Goal: Task Accomplishment & Management: Use online tool/utility

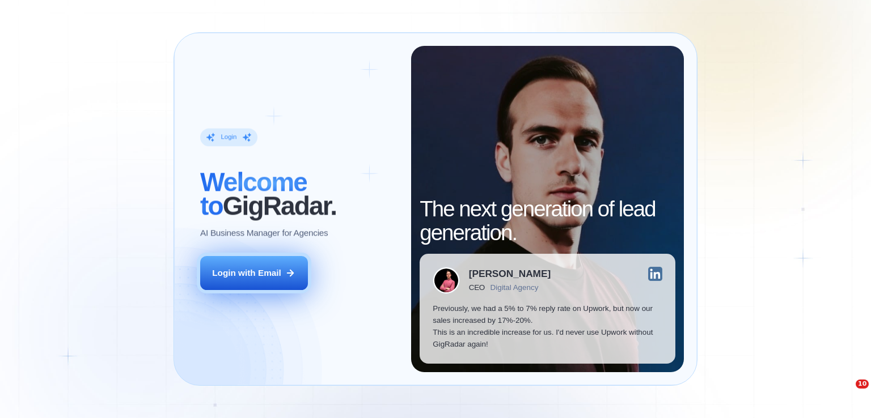
click at [247, 273] on div "Login with Email" at bounding box center [246, 273] width 69 height 12
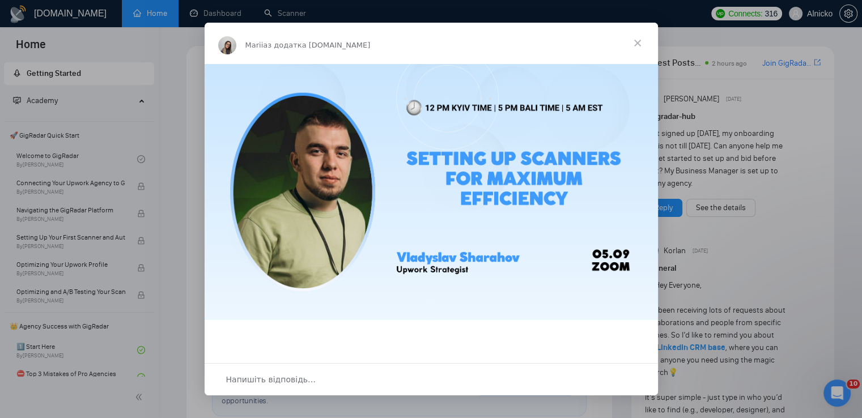
click at [637, 40] on span "Закрити" at bounding box center [637, 43] width 41 height 41
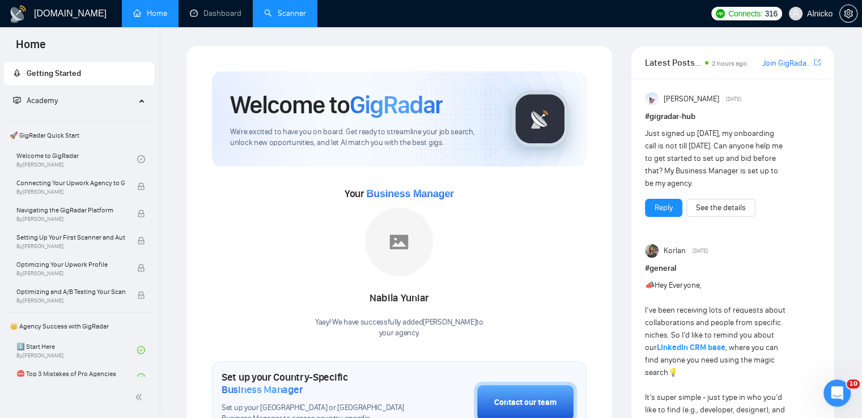
click at [286, 14] on link "Scanner" at bounding box center [285, 14] width 42 height 10
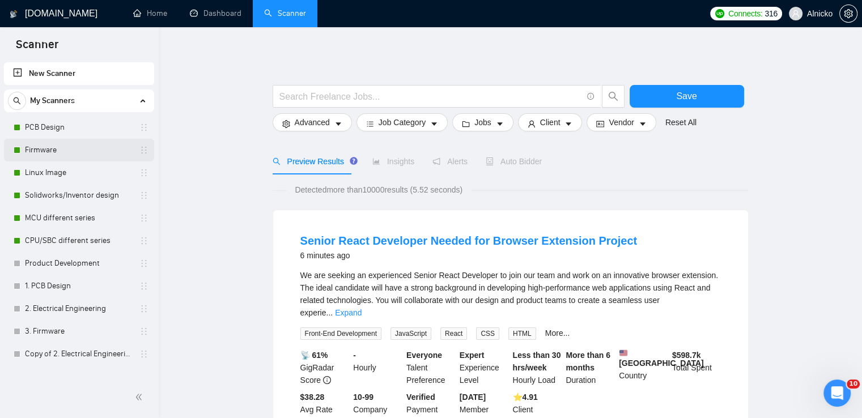
click at [61, 155] on link "Firmware" at bounding box center [79, 150] width 108 height 23
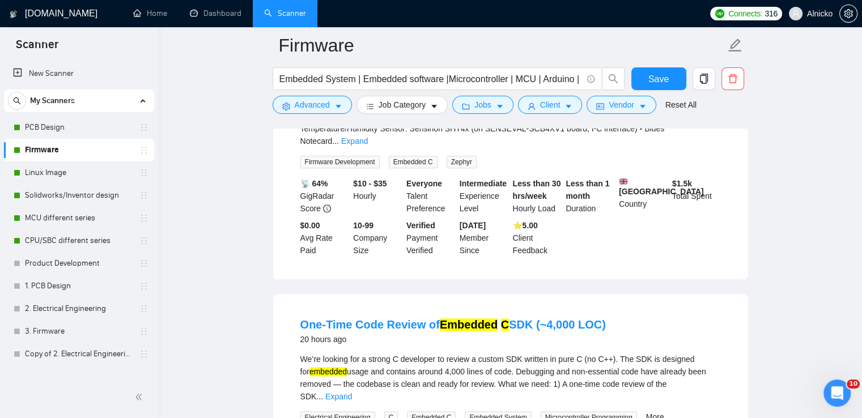
scroll to position [1247, 0]
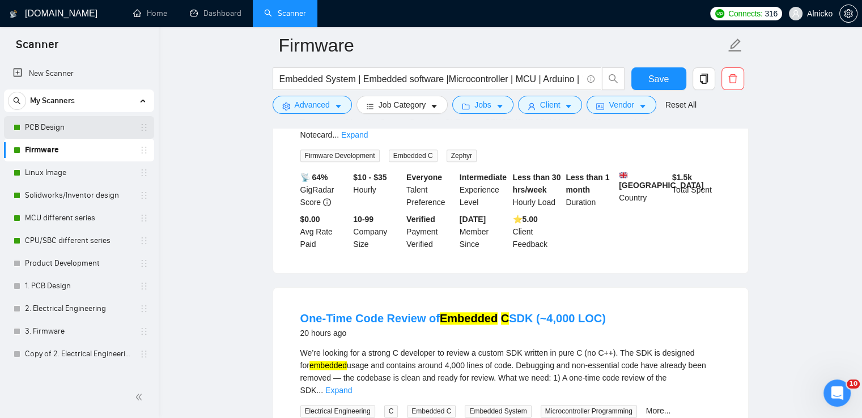
click at [56, 130] on link "PCB Design" at bounding box center [79, 127] width 108 height 23
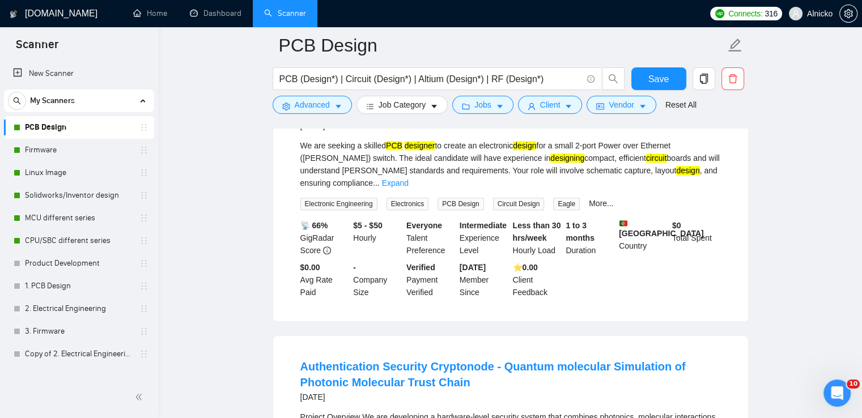
scroll to position [1134, 0]
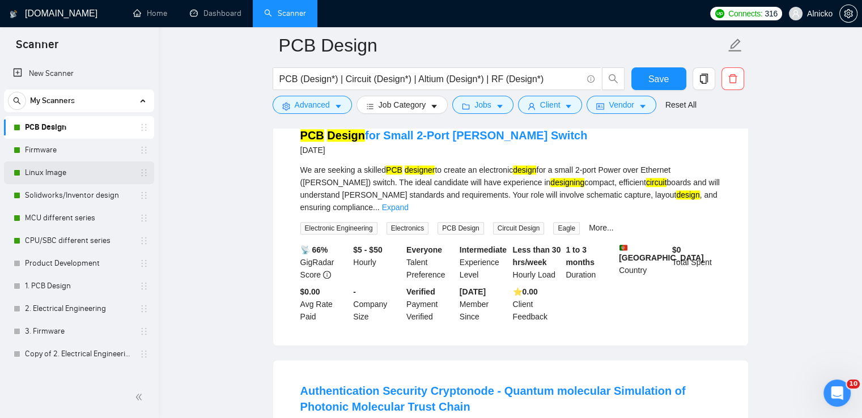
click at [36, 175] on link "Linux Image" at bounding box center [79, 173] width 108 height 23
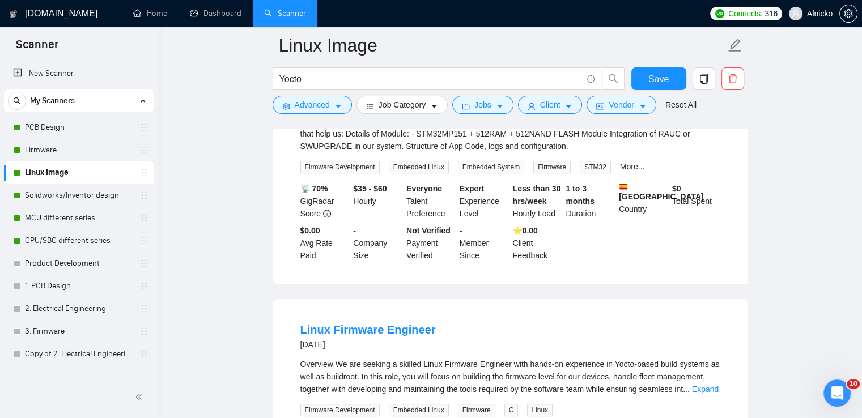
scroll to position [1247, 0]
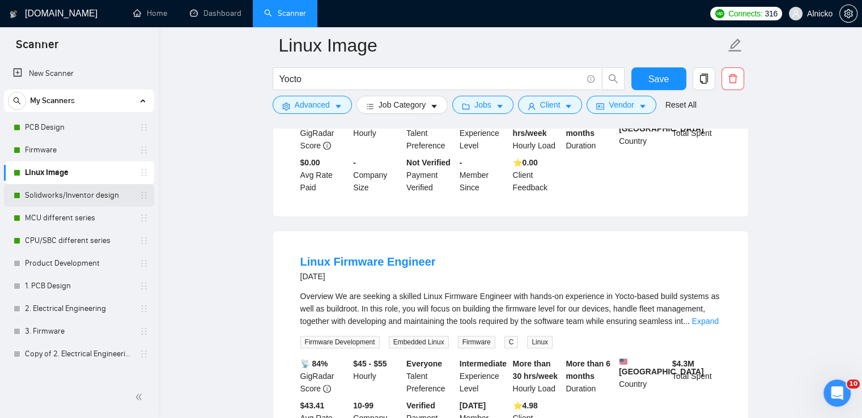
click at [53, 200] on link "Solidworks/Inventor design" at bounding box center [79, 195] width 108 height 23
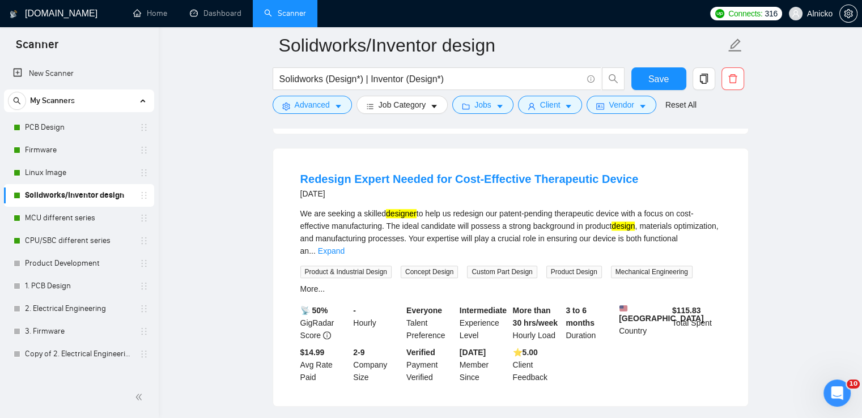
scroll to position [1134, 0]
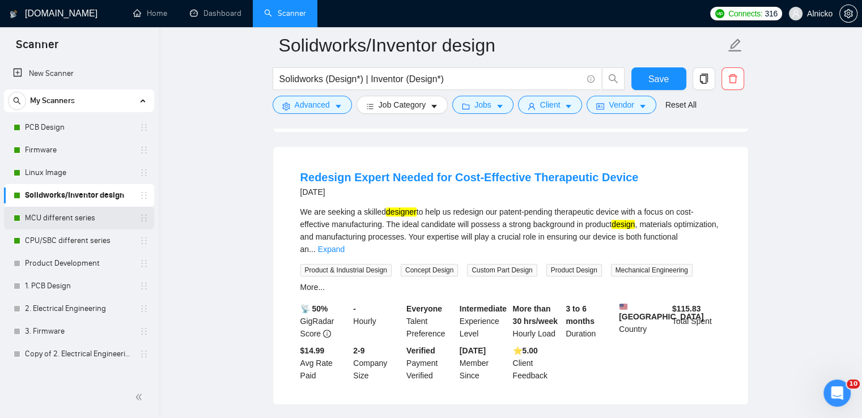
click at [33, 217] on link "MCU different series" at bounding box center [79, 218] width 108 height 23
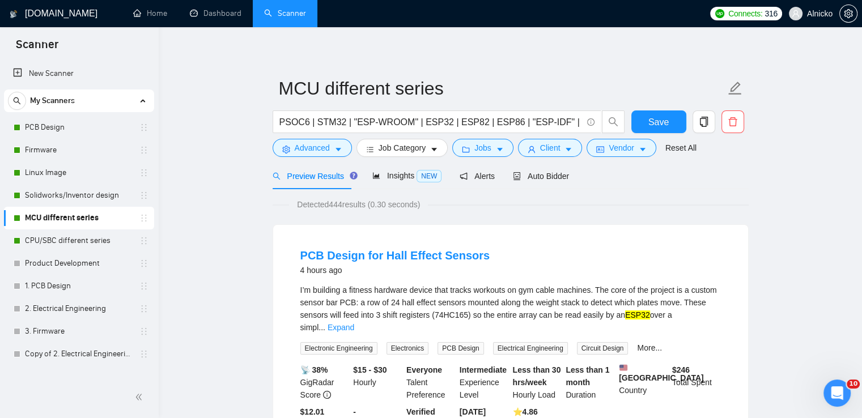
scroll to position [227, 0]
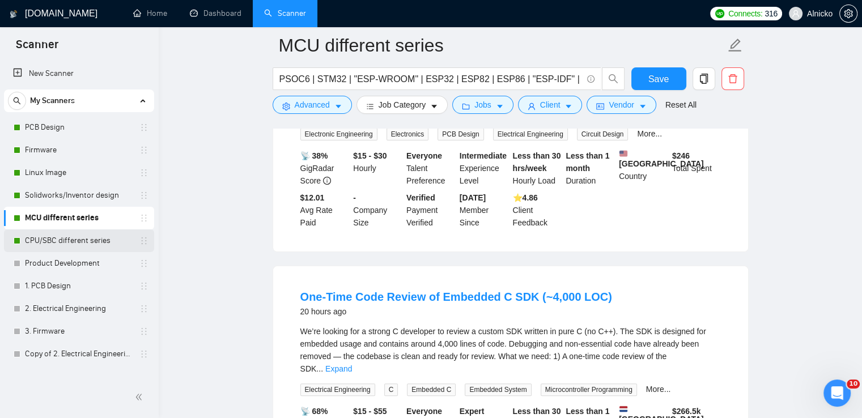
click at [62, 243] on link "CPU/SBC different series" at bounding box center [79, 241] width 108 height 23
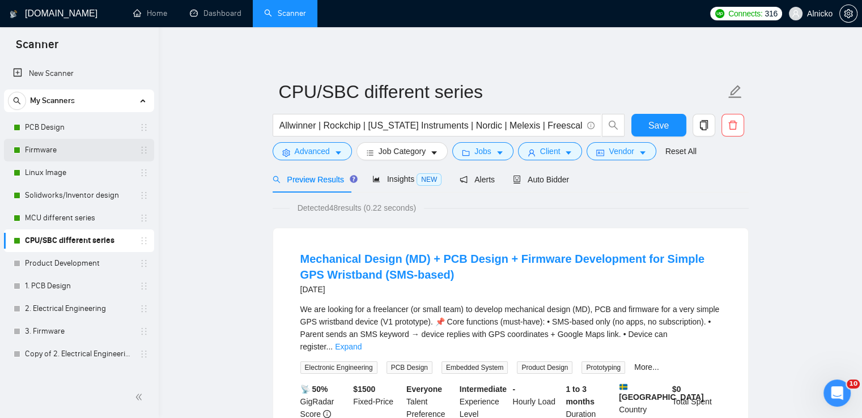
click at [34, 149] on link "Firmware" at bounding box center [79, 150] width 108 height 23
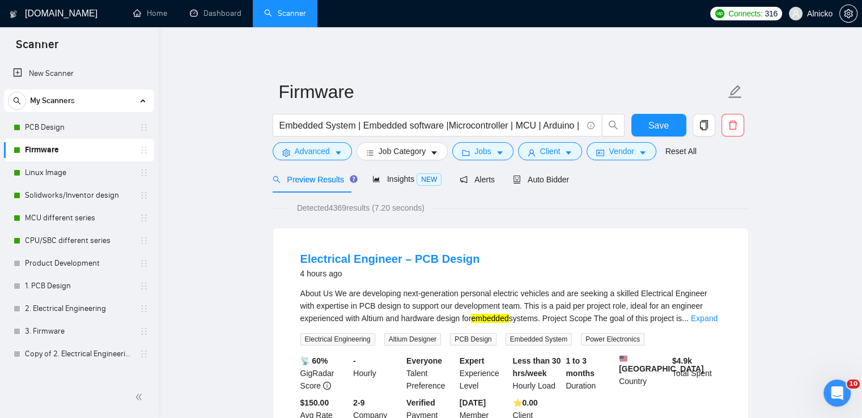
click at [407, 155] on span "Job Category" at bounding box center [402, 151] width 47 height 12
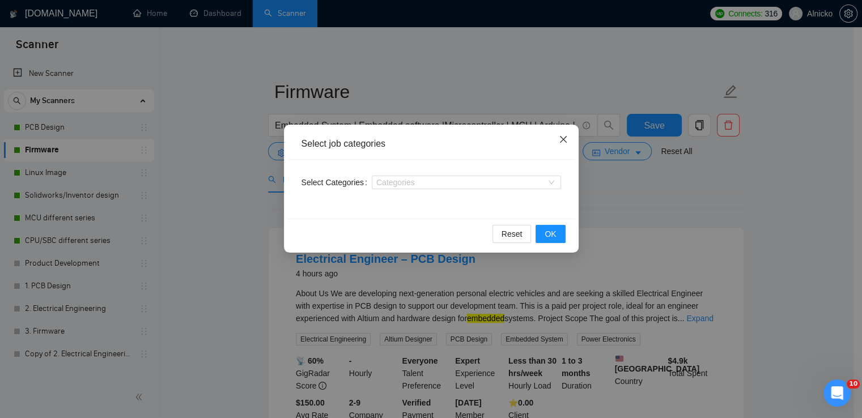
click at [565, 139] on icon "close" at bounding box center [563, 139] width 9 height 9
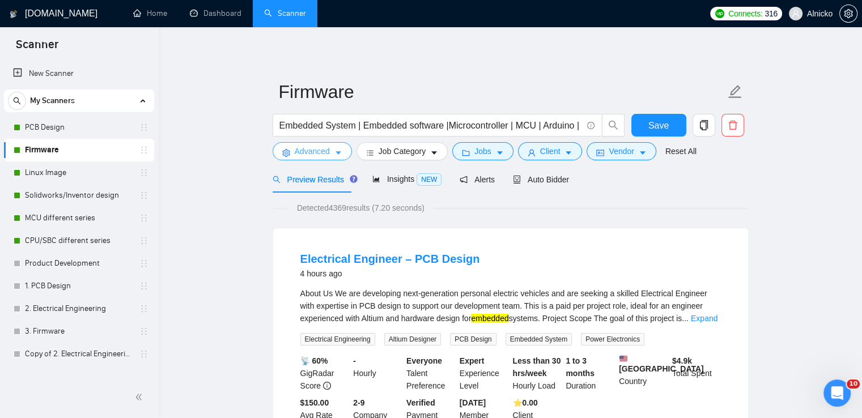
click at [335, 153] on icon "caret-down" at bounding box center [339, 153] width 8 height 8
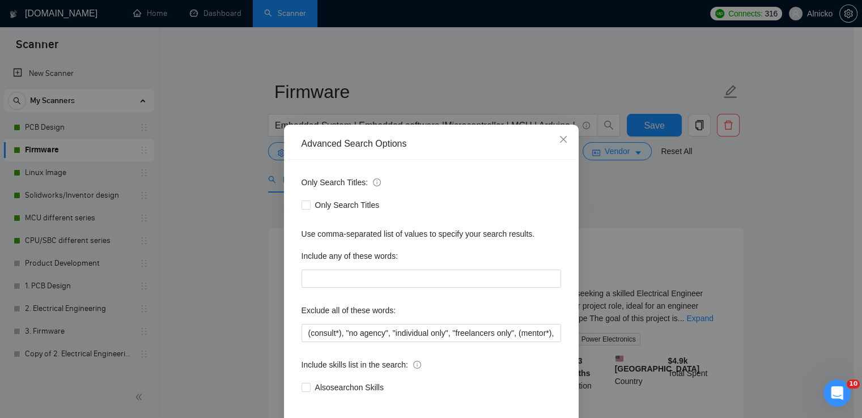
scroll to position [53, 0]
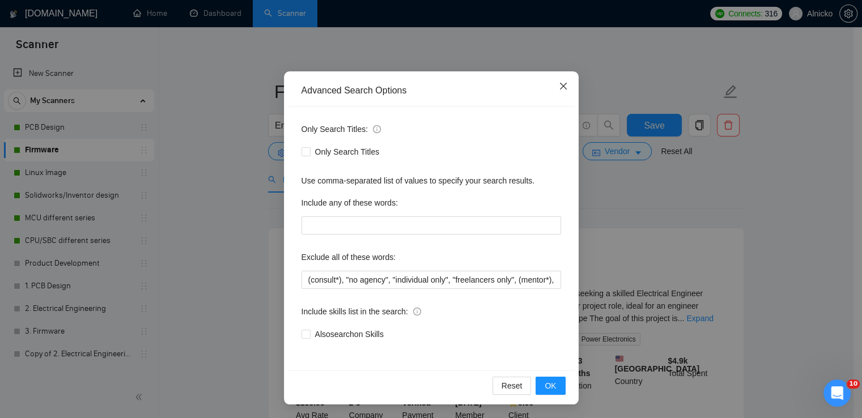
click at [560, 87] on icon "close" at bounding box center [563, 86] width 7 height 7
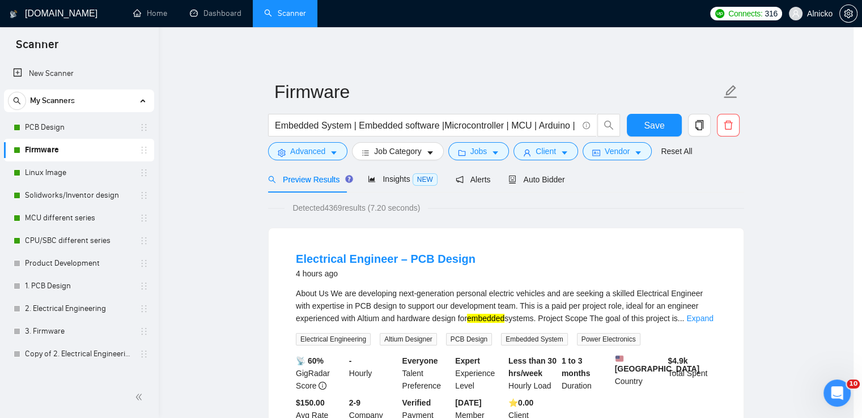
scroll to position [0, 0]
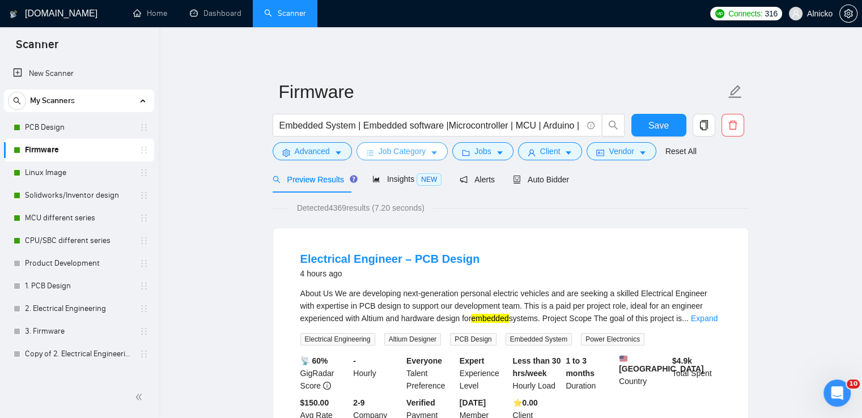
click at [370, 154] on icon "bars" at bounding box center [370, 153] width 6 height 5
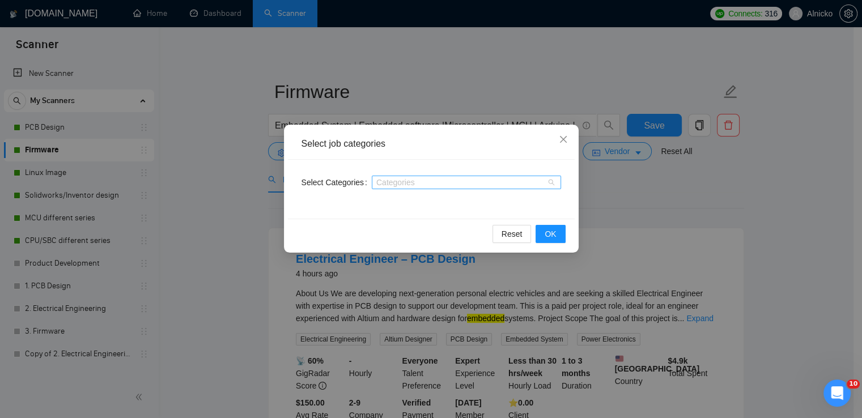
click at [439, 182] on div at bounding box center [461, 182] width 172 height 9
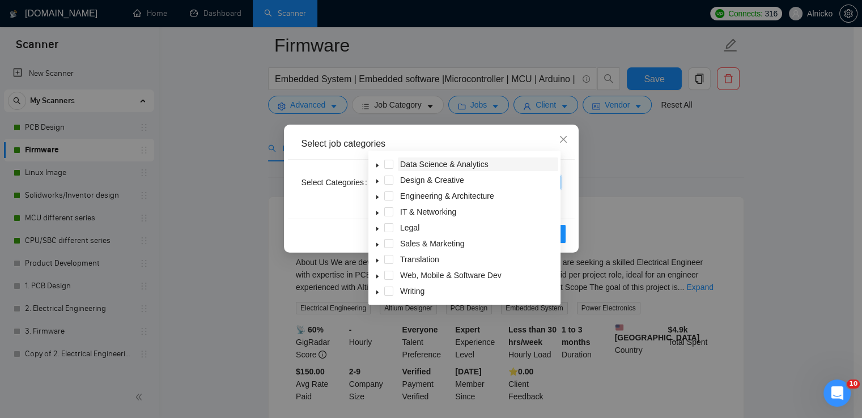
scroll to position [57, 0]
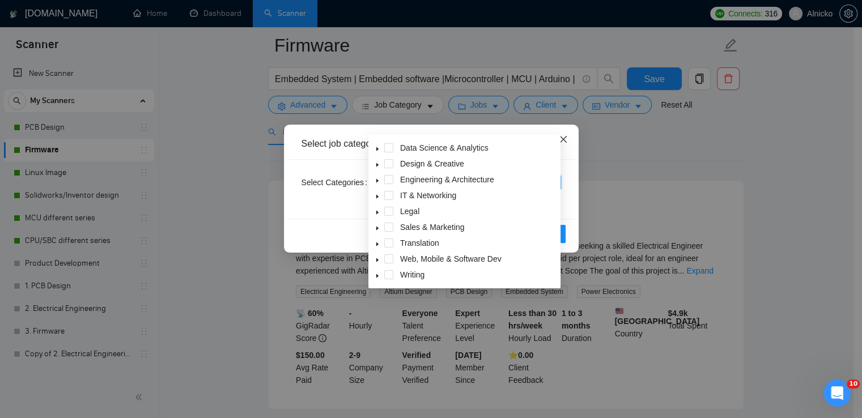
click at [566, 138] on icon "close" at bounding box center [563, 139] width 9 height 9
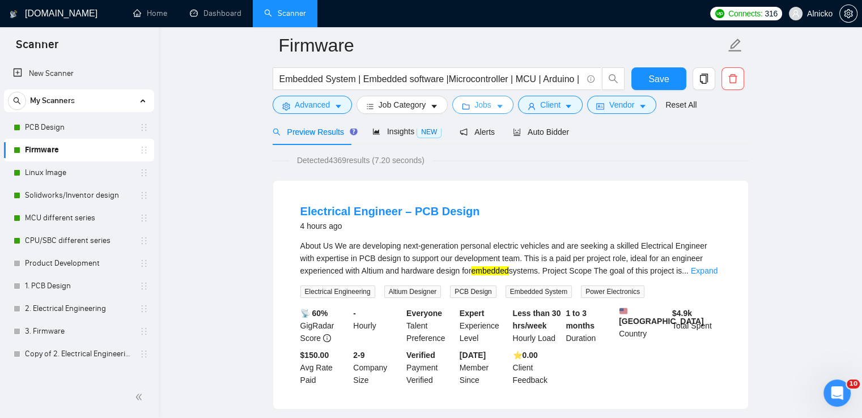
click at [496, 107] on icon "caret-down" at bounding box center [500, 107] width 8 height 8
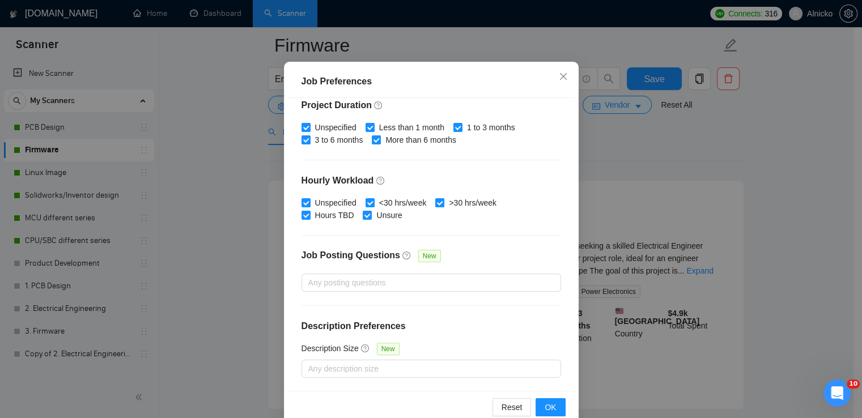
scroll to position [77, 0]
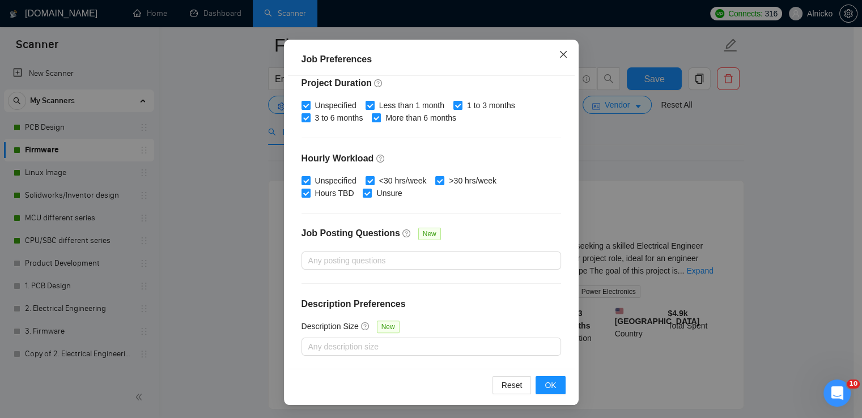
click at [562, 56] on icon "close" at bounding box center [563, 54] width 9 height 9
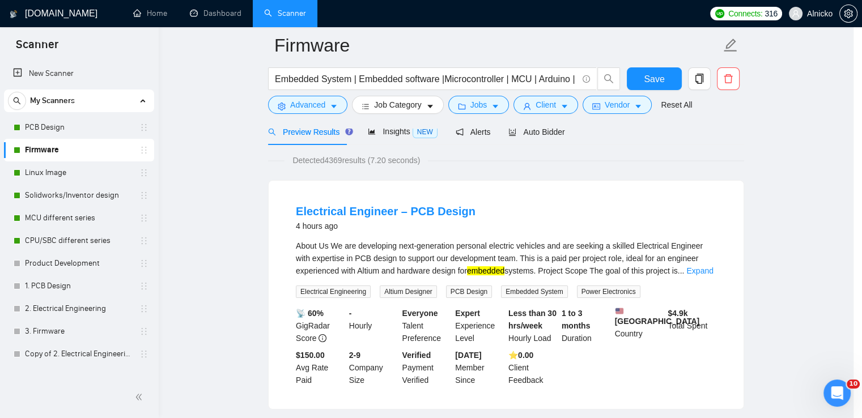
scroll to position [28, 0]
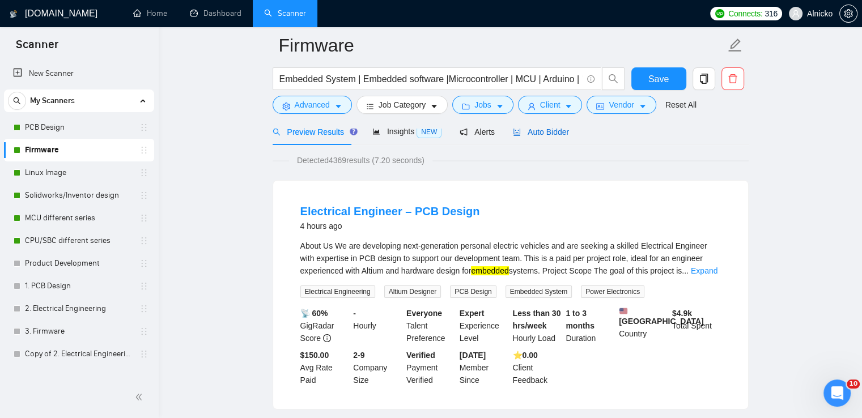
click at [551, 133] on span "Auto Bidder" at bounding box center [541, 132] width 56 height 9
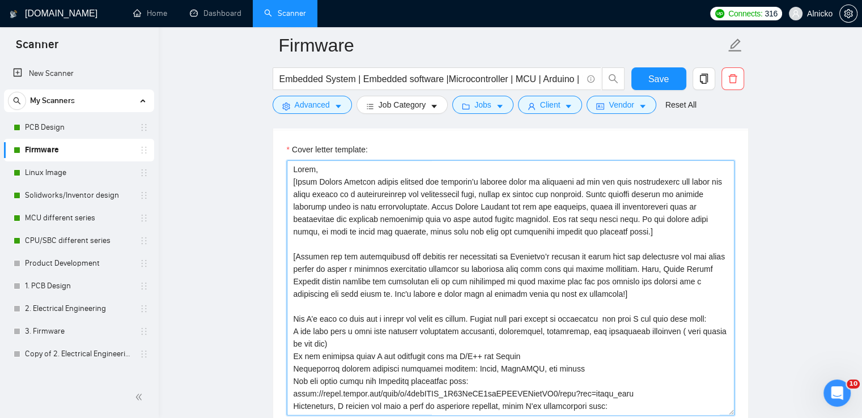
scroll to position [17, 0]
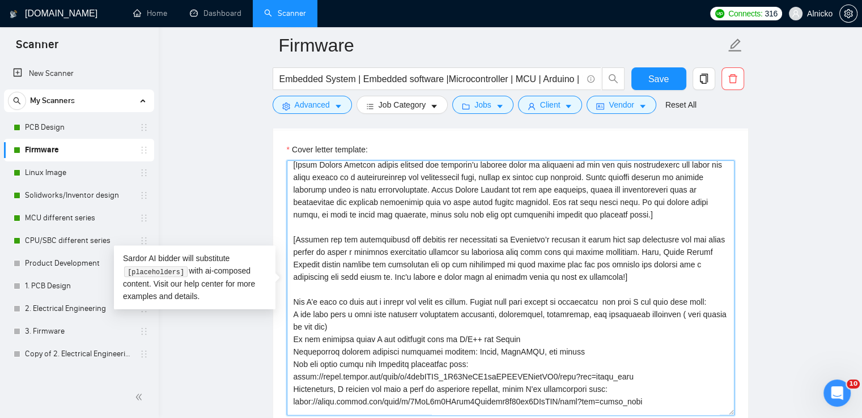
drag, startPoint x: 730, startPoint y: 213, endPoint x: 733, endPoint y: 327, distance: 114.6
click at [734, 326] on textarea "Cover letter template:" at bounding box center [511, 287] width 448 height 255
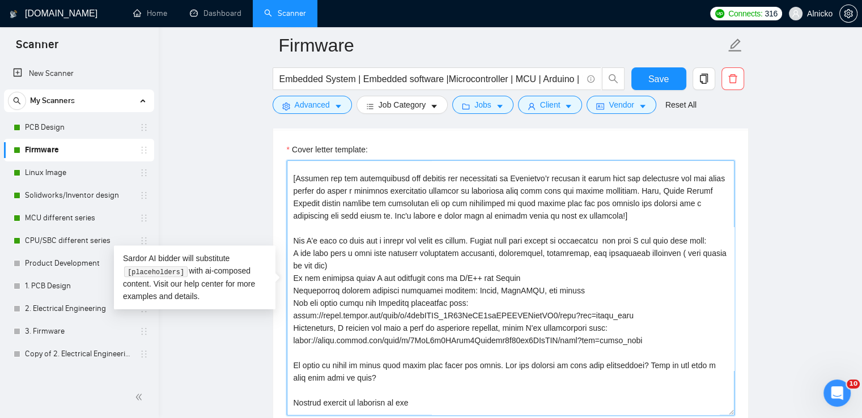
scroll to position [125, 0]
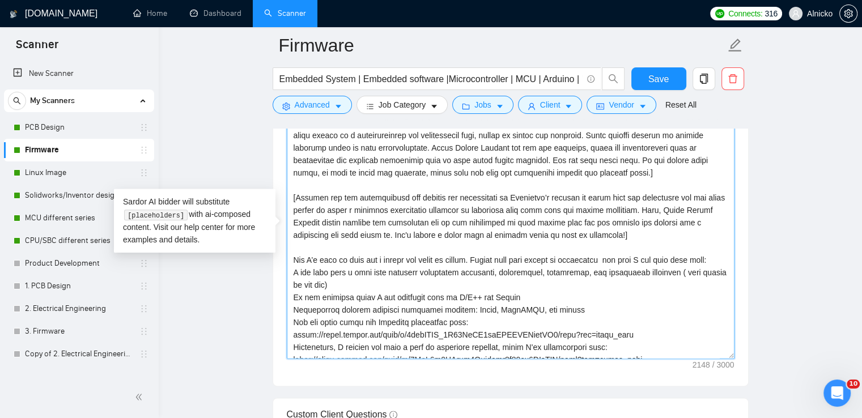
scroll to position [0, 0]
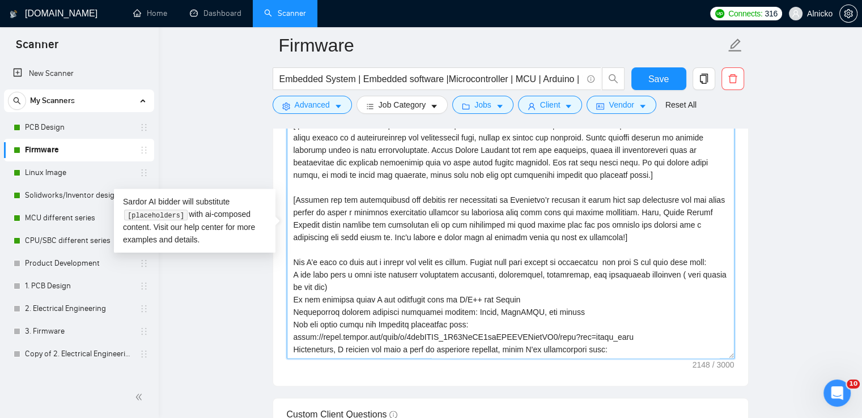
click at [563, 166] on textarea "Cover letter template:" at bounding box center [511, 231] width 448 height 255
click at [0, 0] on lt-span "Can" at bounding box center [0, 0] width 0 height 0
click at [705, 137] on textarea "Cover letter template:" at bounding box center [511, 231] width 448 height 255
click at [796, 125] on main "Firmware Embedded System | Embedded software |Microcontroller | MCU | Arduino |…" at bounding box center [510, 411] width 667 height 3453
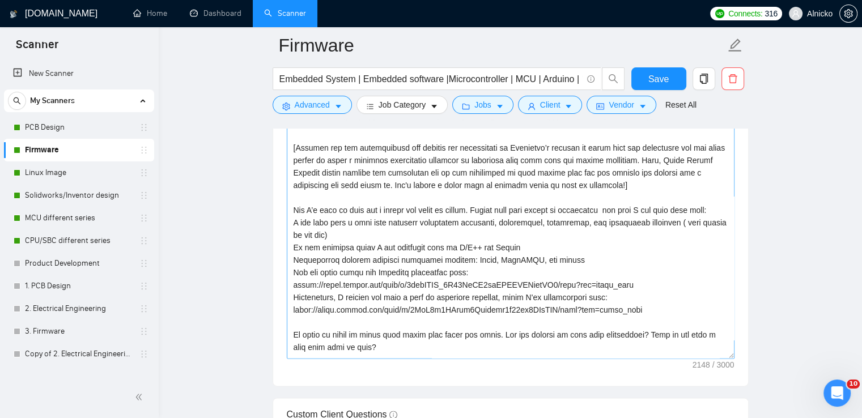
scroll to position [113, 0]
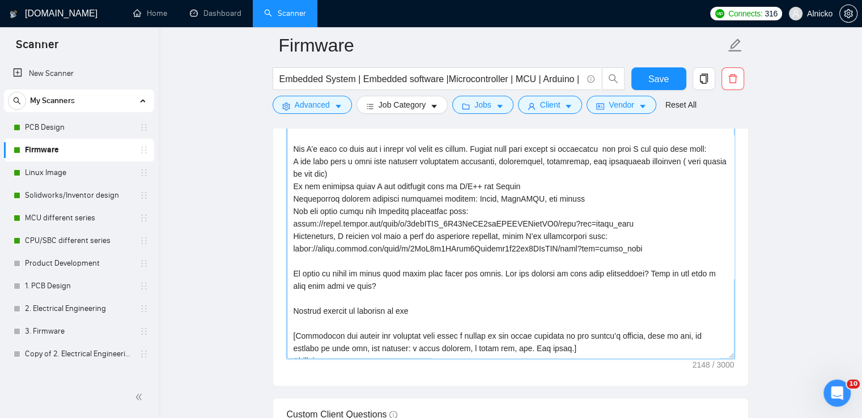
click at [564, 346] on textarea "Cover letter template:" at bounding box center [511, 231] width 448 height 255
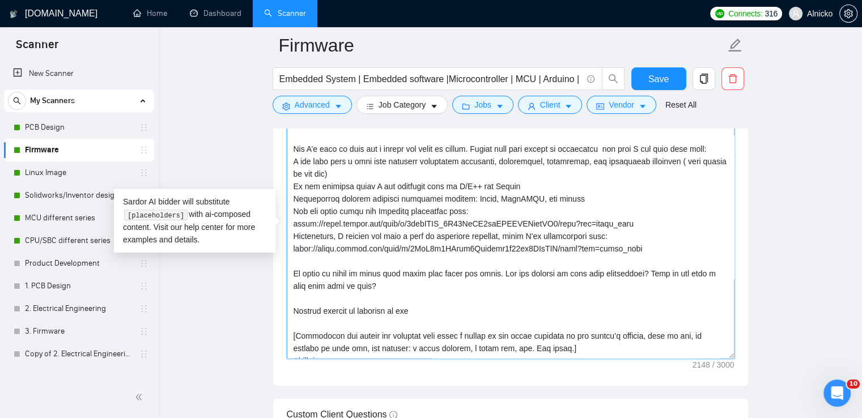
click at [562, 346] on textarea "Cover letter template:" at bounding box center [511, 231] width 448 height 255
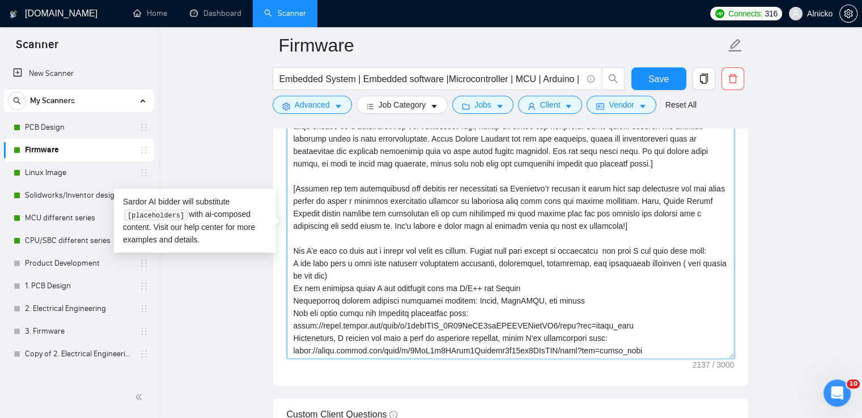
scroll to position [0, 0]
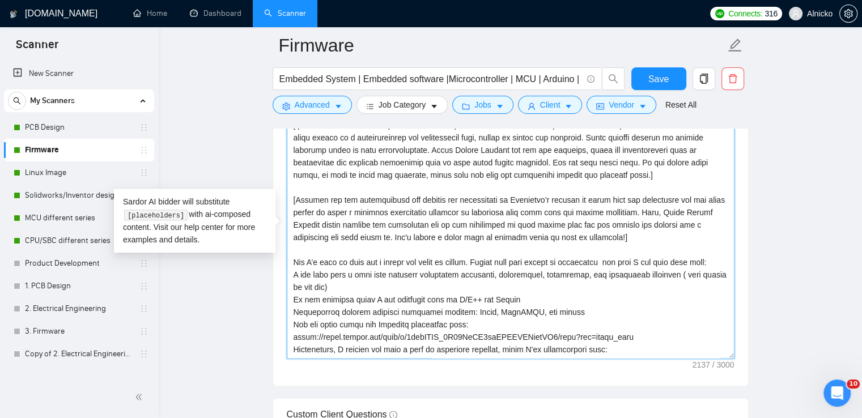
drag, startPoint x: 648, startPoint y: 162, endPoint x: 557, endPoint y: 163, distance: 90.7
click at [557, 163] on textarea "Cover letter template:" at bounding box center [511, 231] width 448 height 255
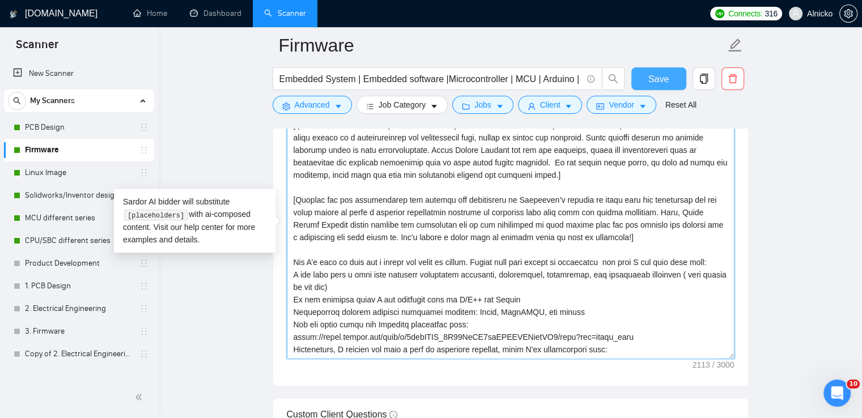
type textarea "Lorem, [Ipsum Dolors Ametcon adipis elitsed doe temporin’u laboree dolor ma ali…"
click at [653, 80] on span "Save" at bounding box center [659, 79] width 20 height 14
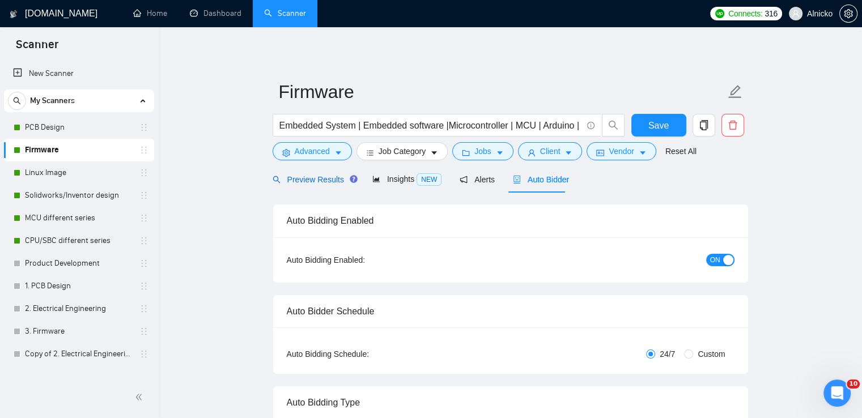
click at [306, 181] on span "Preview Results" at bounding box center [314, 179] width 82 height 9
